Goal: Task Accomplishment & Management: Use online tool/utility

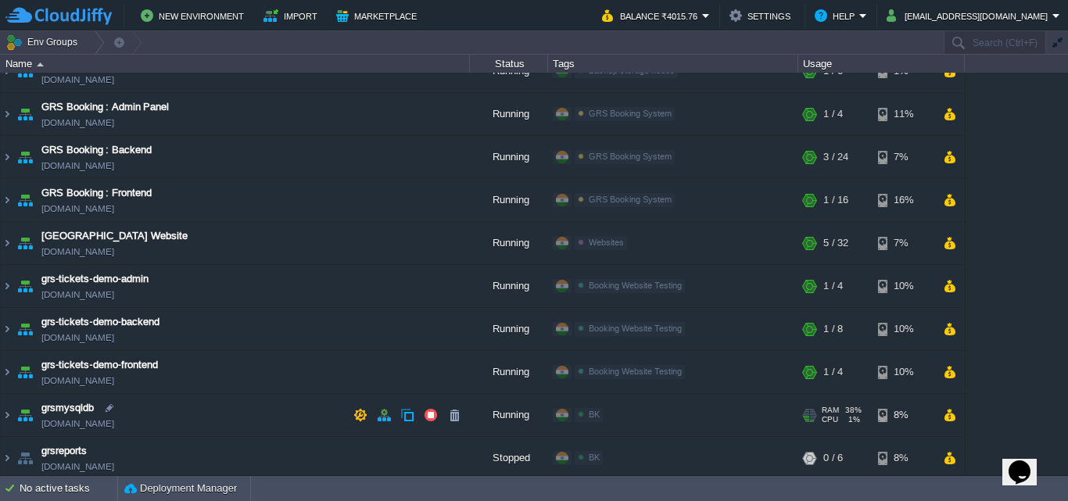
scroll to position [28, 0]
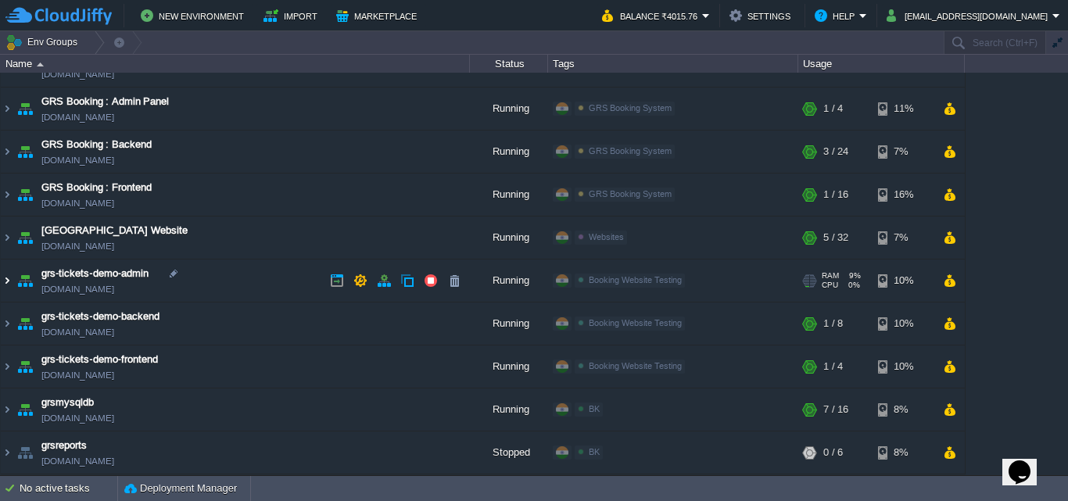
drag, startPoint x: 5, startPoint y: 284, endPoint x: 38, endPoint y: 297, distance: 35.4
click at [4, 285] on img at bounding box center [7, 281] width 13 height 42
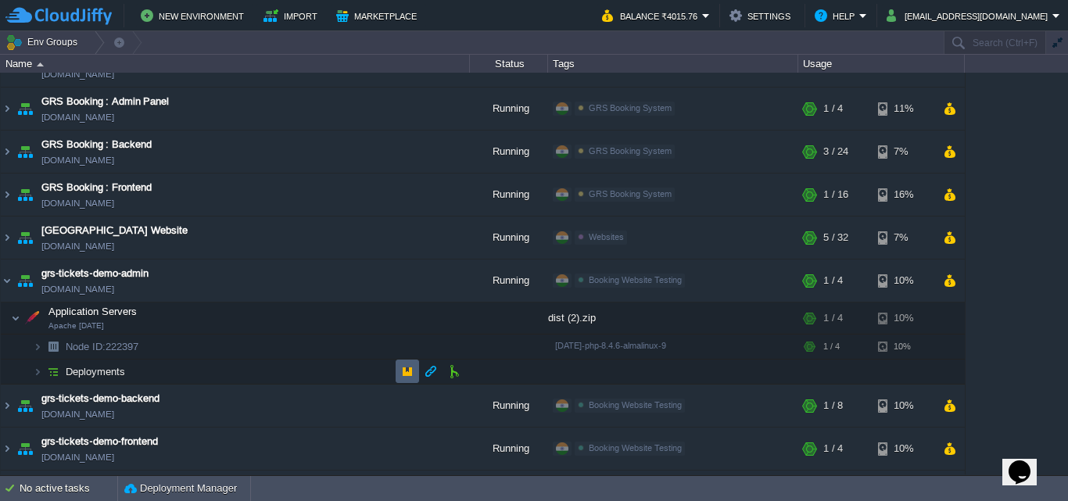
click at [399, 379] on td at bounding box center [407, 371] width 23 height 23
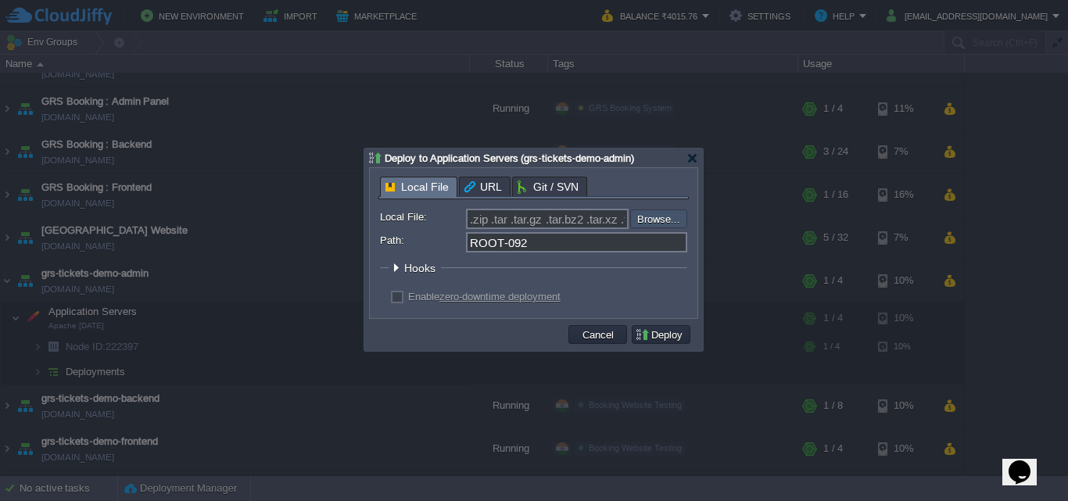
click at [655, 214] on input "file" at bounding box center [589, 219] width 198 height 19
type input "C:\fakepath\dist (3).zip"
type input "dist (3).zip"
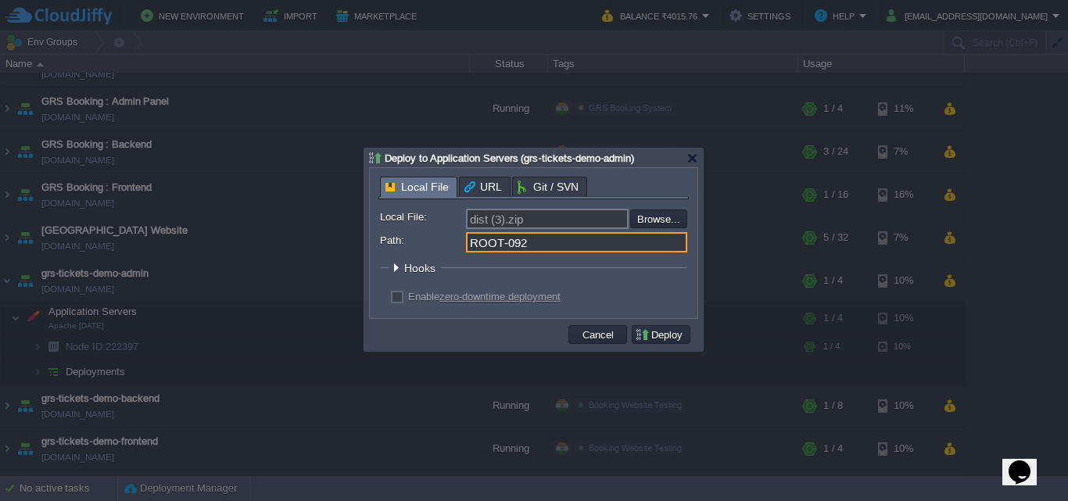
click at [569, 253] on input "ROOT-092" at bounding box center [576, 242] width 221 height 20
click at [387, 296] on div "Enable zero-downtime deployment" at bounding box center [533, 297] width 307 height 15
type input "ROOT"
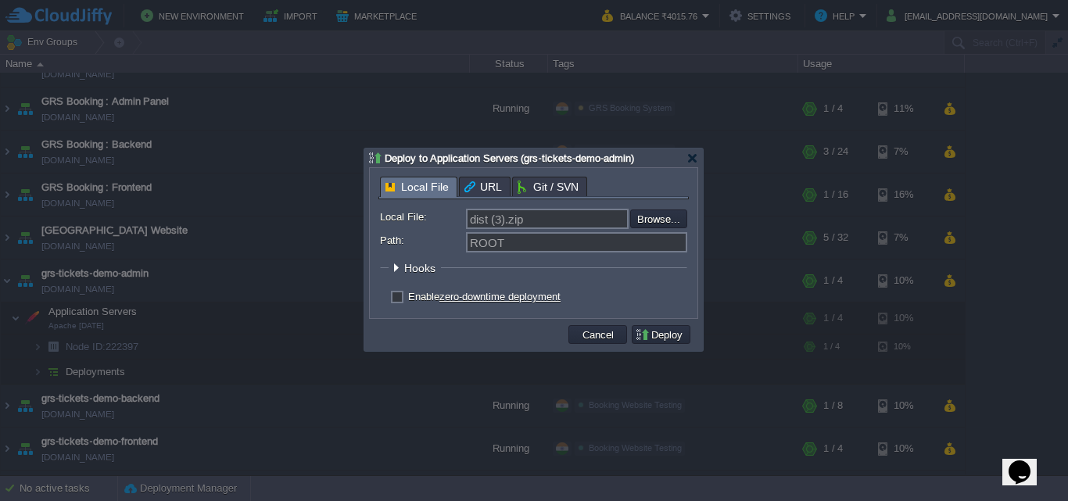
click at [408, 302] on label "Enable zero-downtime deployment" at bounding box center [484, 297] width 153 height 12
click at [399, 302] on input "checkbox" at bounding box center [395, 299] width 10 height 10
checkbox input "true"
click at [641, 336] on button "Deploy" at bounding box center [661, 335] width 52 height 14
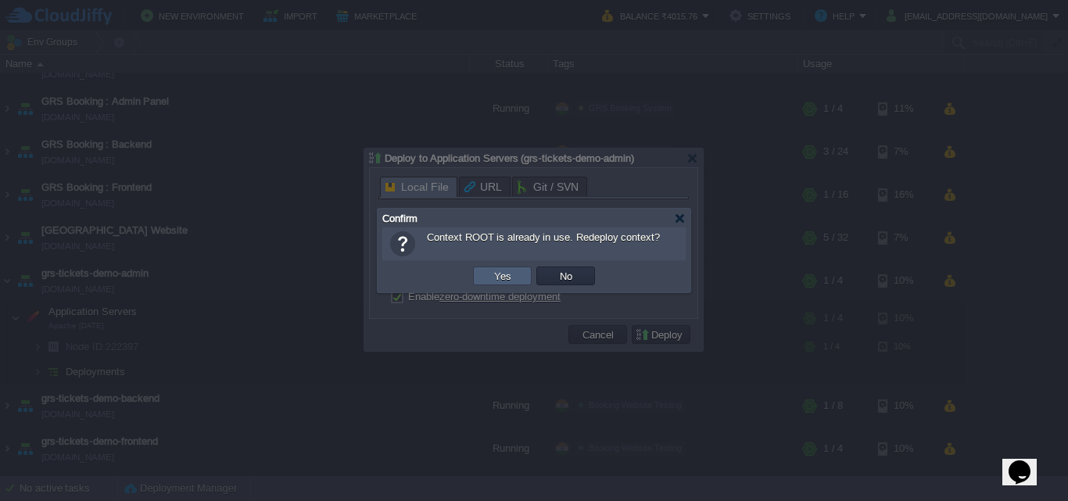
click at [516, 268] on td "Yes" at bounding box center [502, 276] width 59 height 19
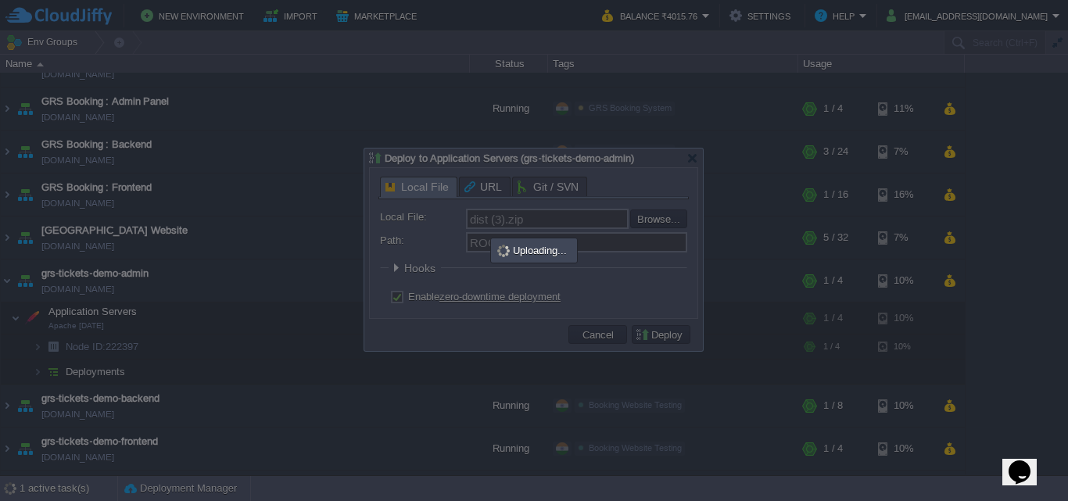
scroll to position [0, 0]
